Goal: Task Accomplishment & Management: Manage account settings

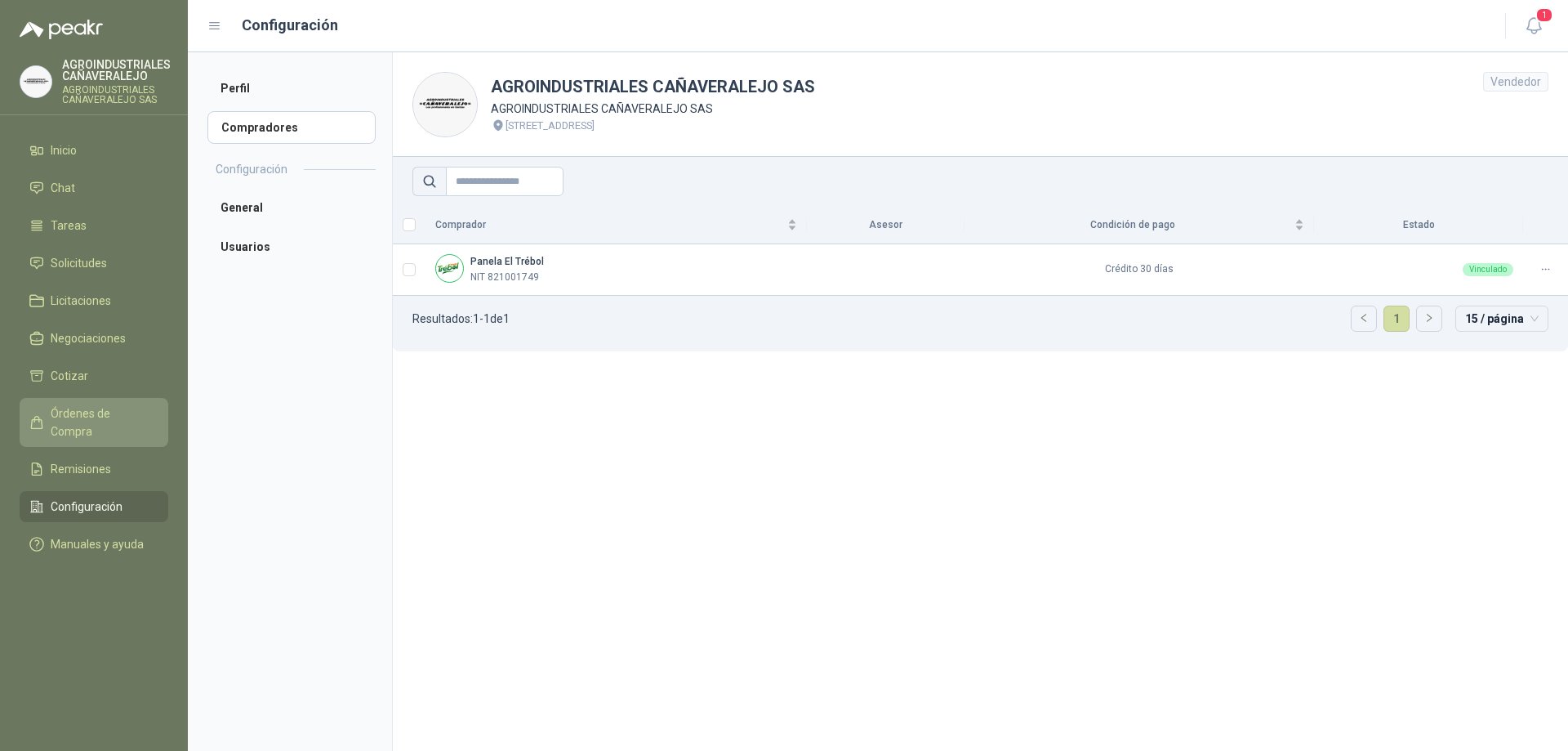
click at [92, 403] on link "Órdenes de Compra" at bounding box center [93, 423] width 149 height 49
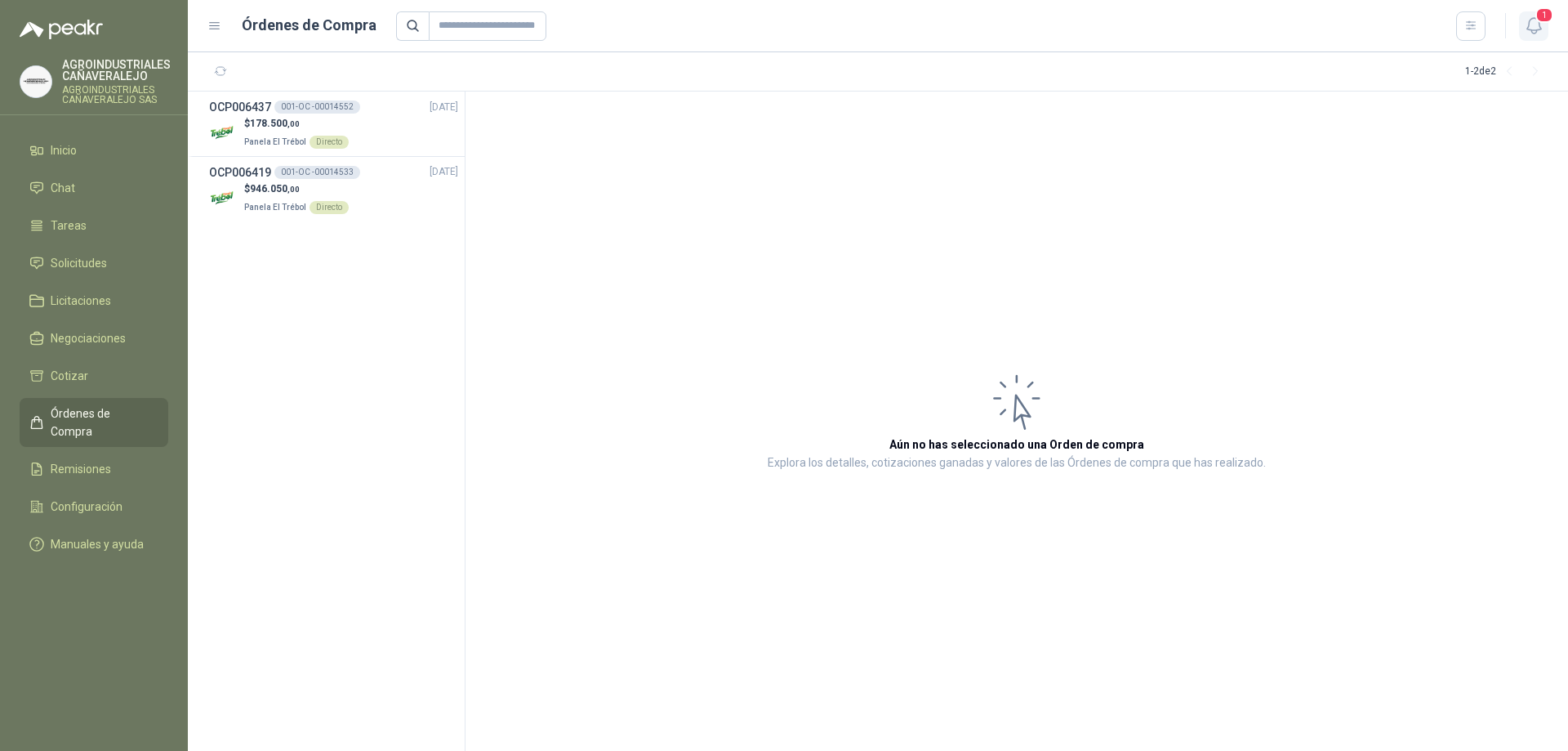
click at [1536, 25] on icon "button" at bounding box center [1534, 26] width 20 height 20
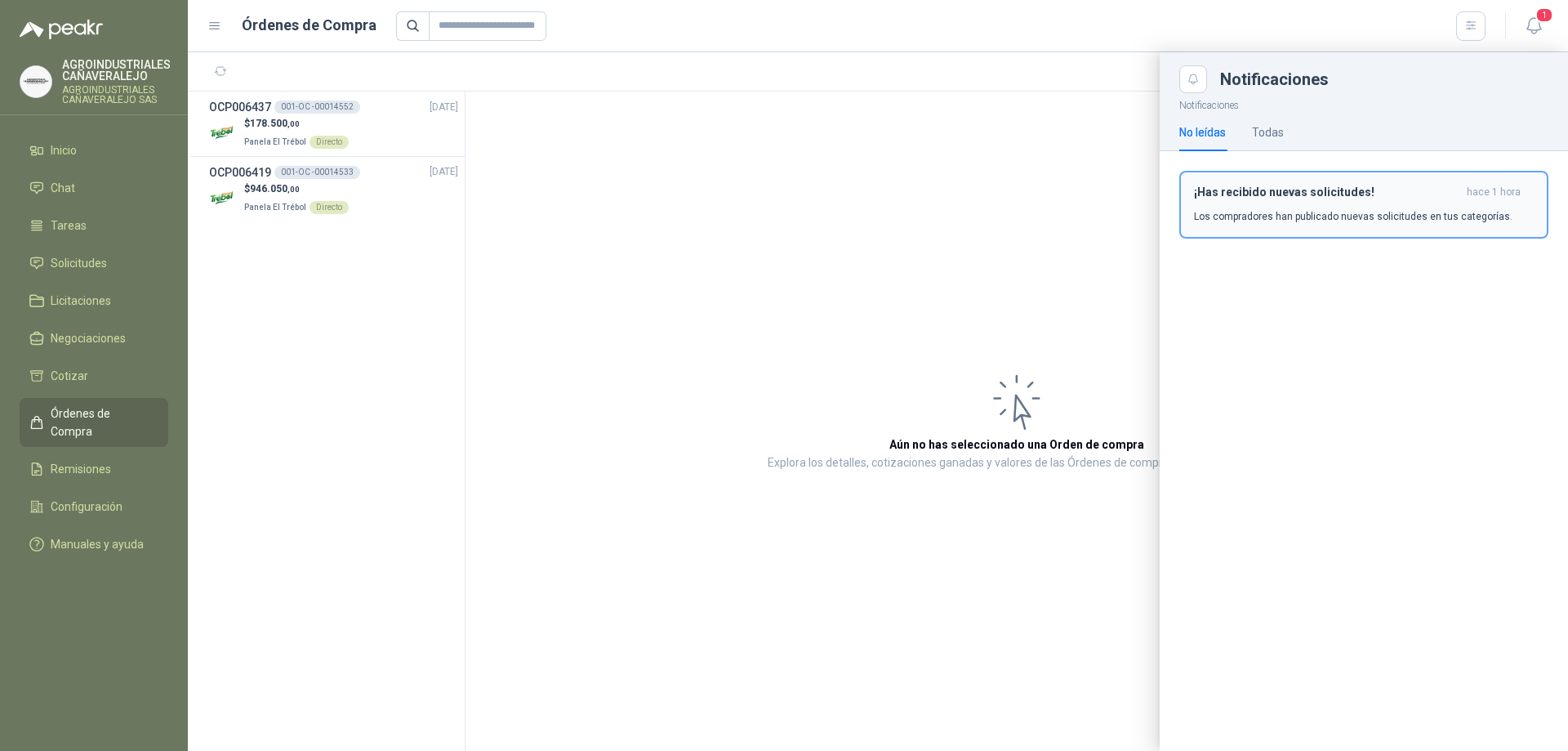
click at [1280, 214] on p "Los compradores han publicado nuevas solicitudes en tus categorías." at bounding box center [1354, 216] width 319 height 15
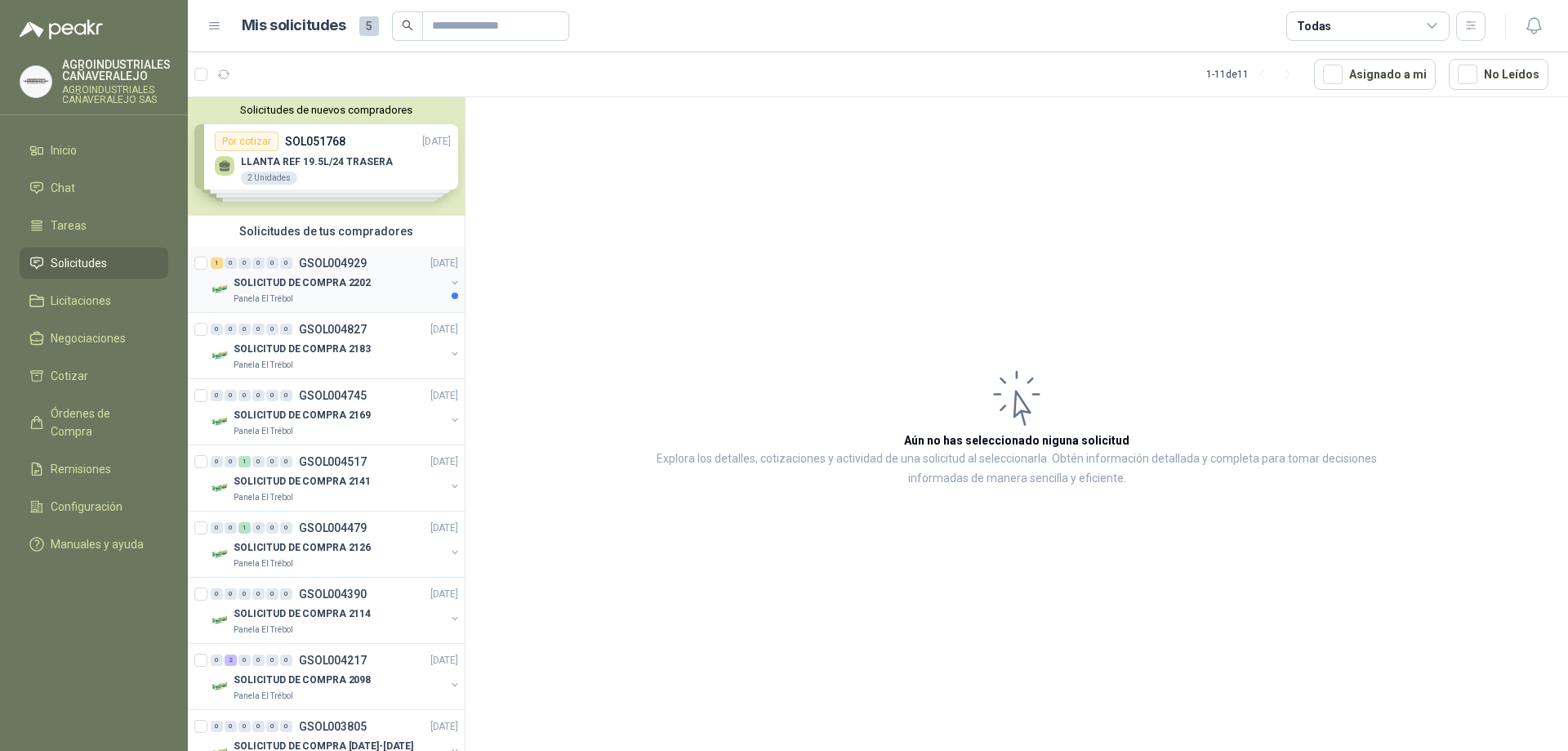
click at [354, 306] on div "1 0 0 0 0 0 GSOL004929 [DATE] SOLICITUD DE COMPRA 2202 Panela El Trébol" at bounding box center [326, 279] width 277 height 66
click at [381, 275] on div "SOLICITUD DE COMPRA 2202" at bounding box center [339, 283] width 211 height 19
